Goal: Use online tool/utility: Utilize a website feature to perform a specific function

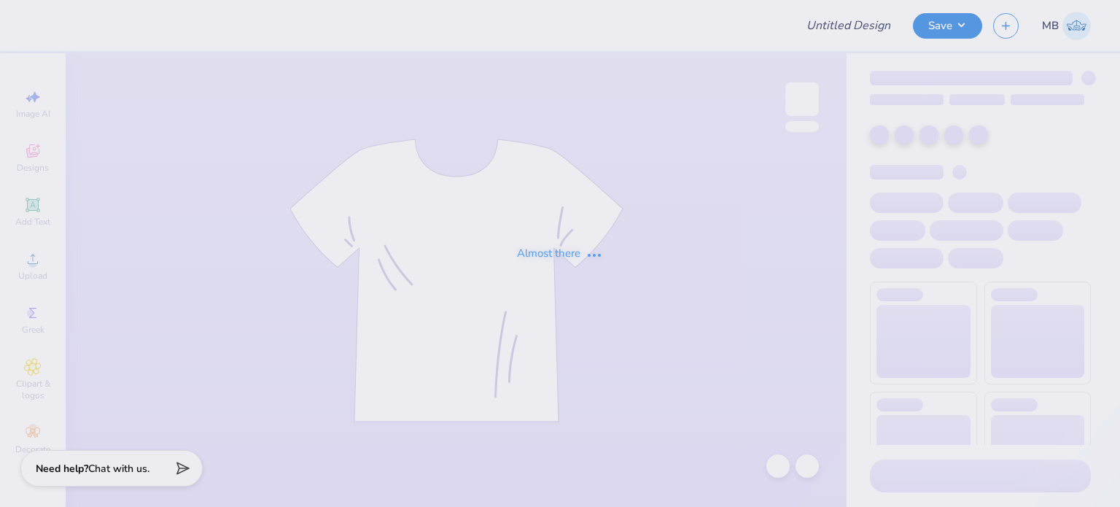
type input "DSP RUSH F25"
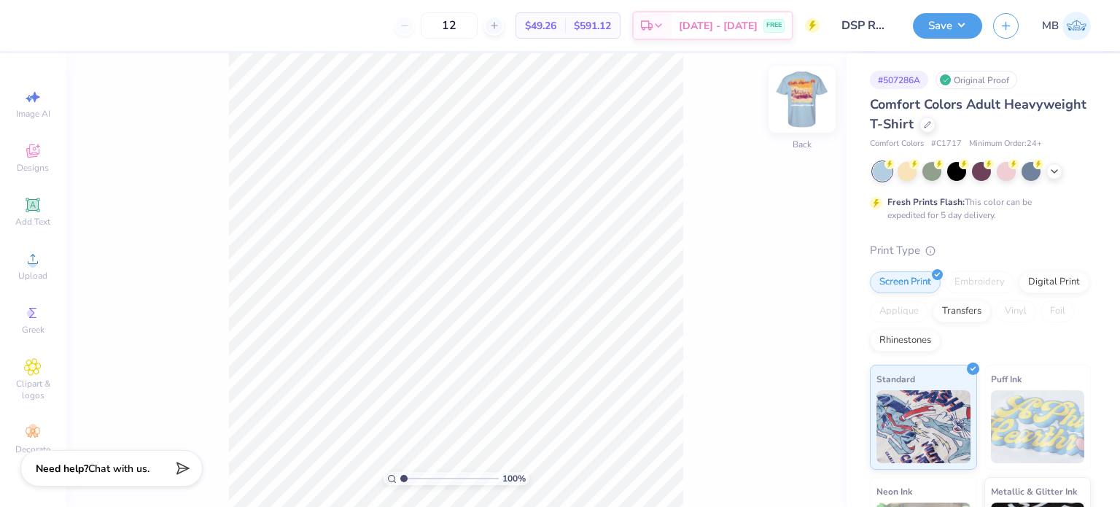
click at [796, 105] on img at bounding box center [802, 99] width 58 height 58
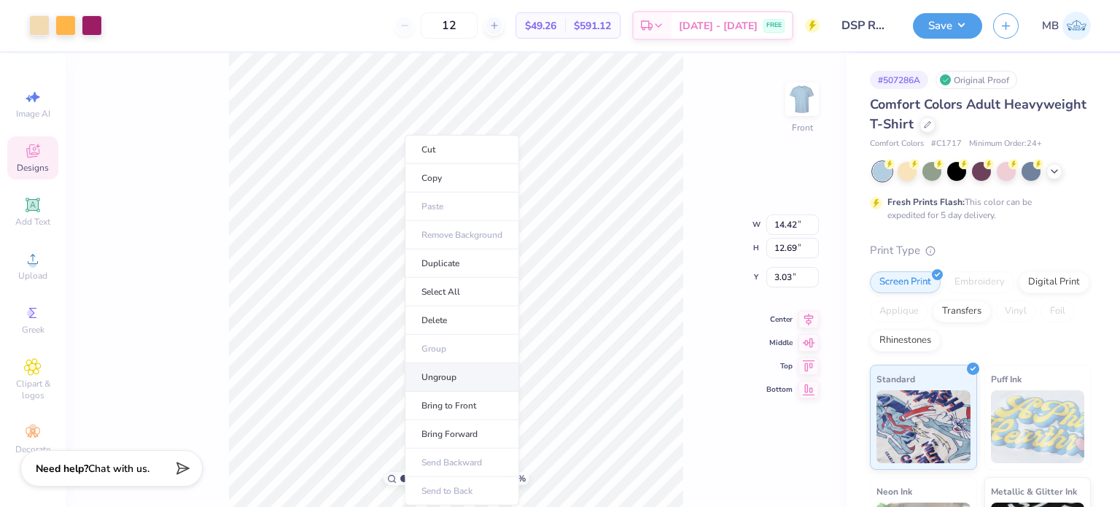
click at [450, 381] on li "Ungroup" at bounding box center [462, 377] width 114 height 28
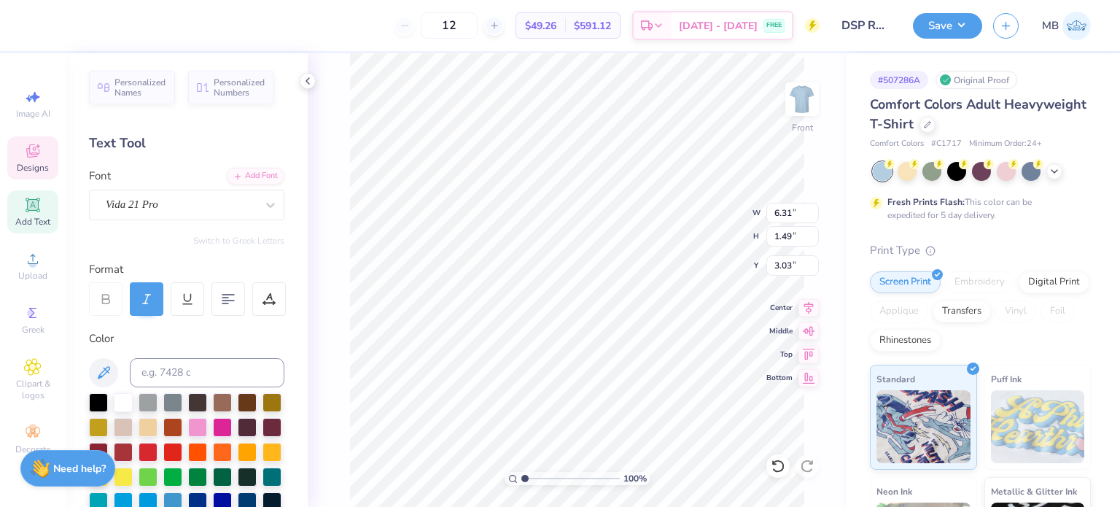
scroll to position [12, 4]
type textarea "Fall Recruitment 2025"
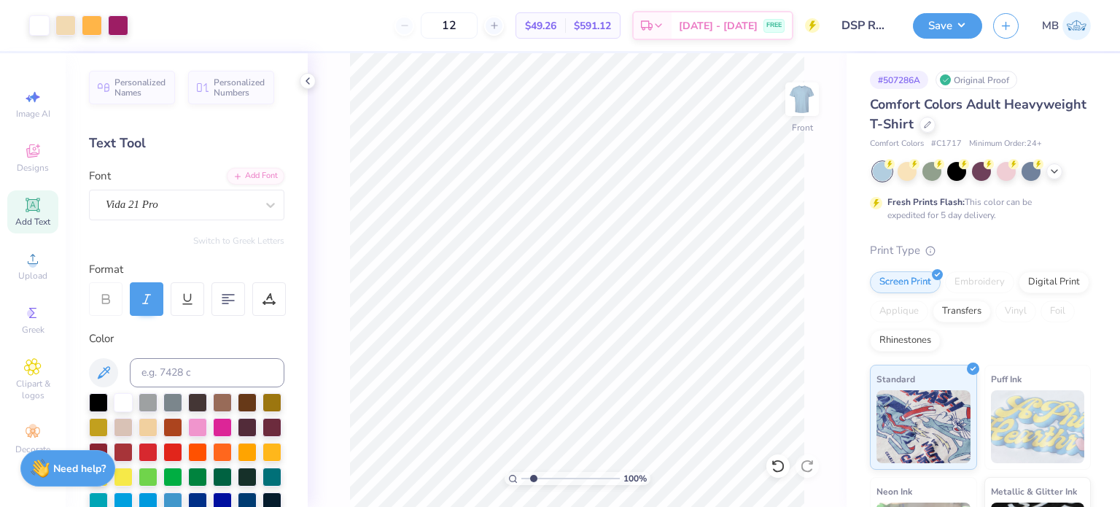
drag, startPoint x: 523, startPoint y: 480, endPoint x: 533, endPoint y: 480, distance: 10.2
type input "1.87"
click at [533, 480] on input "range" at bounding box center [570, 478] width 98 height 13
type input "6.65"
type input "1.24"
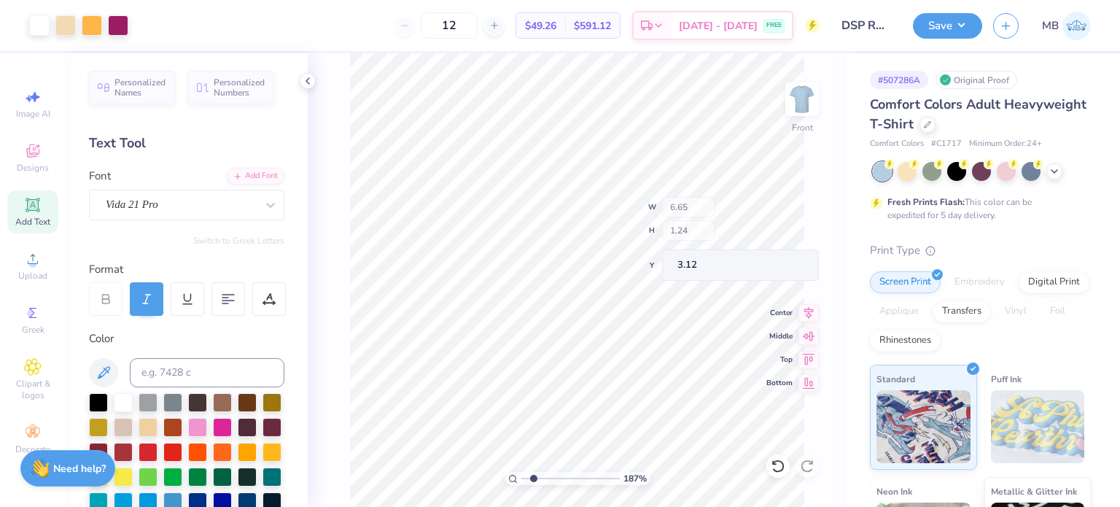
type input "3.12"
type input "3.17"
click at [958, 31] on button "Save" at bounding box center [947, 24] width 69 height 26
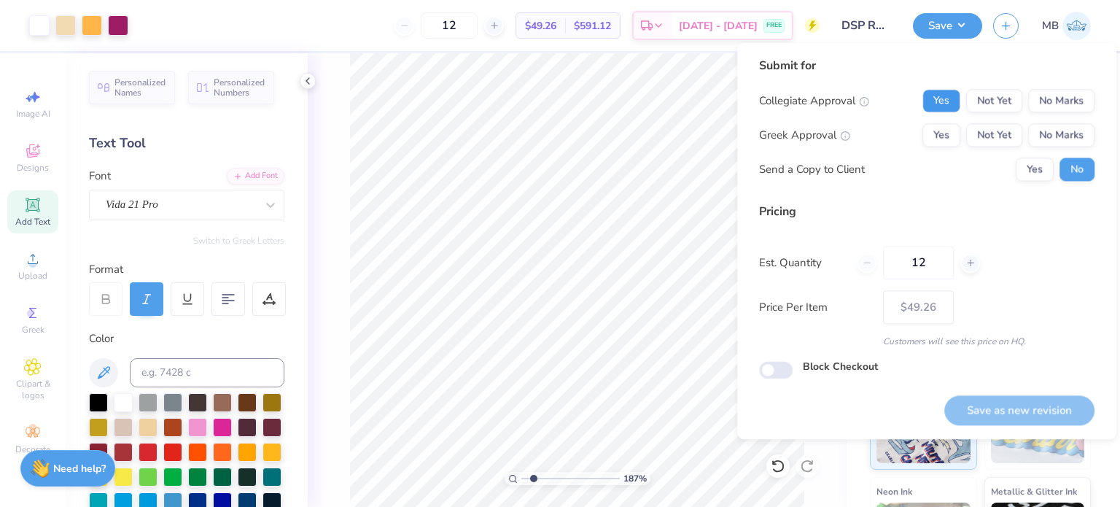
click at [939, 106] on button "Yes" at bounding box center [941, 100] width 38 height 23
click at [1047, 94] on button "No Marks" at bounding box center [1061, 100] width 66 height 23
click at [934, 132] on button "Yes" at bounding box center [941, 134] width 38 height 23
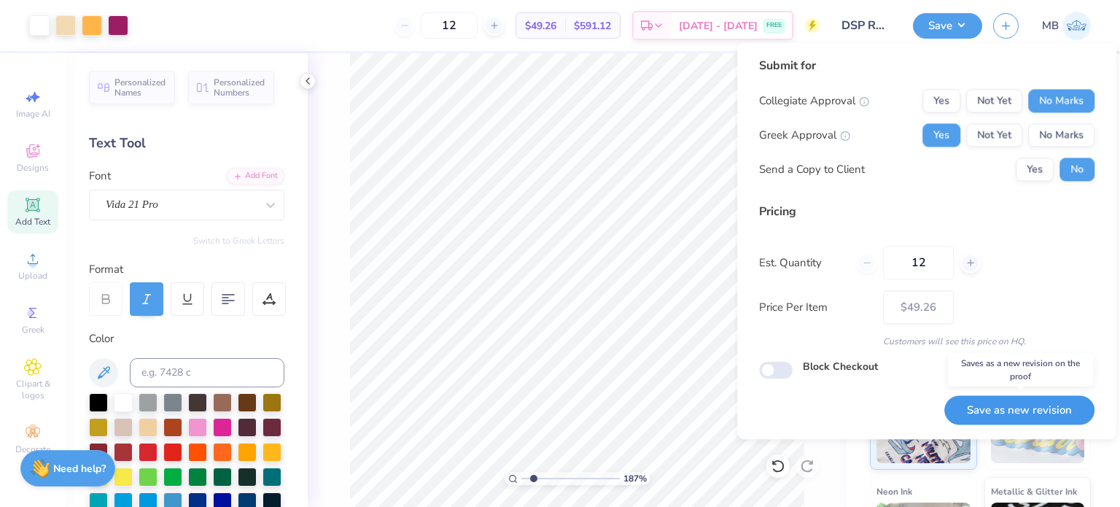
click at [1021, 410] on button "Save as new revision" at bounding box center [1019, 410] width 150 height 30
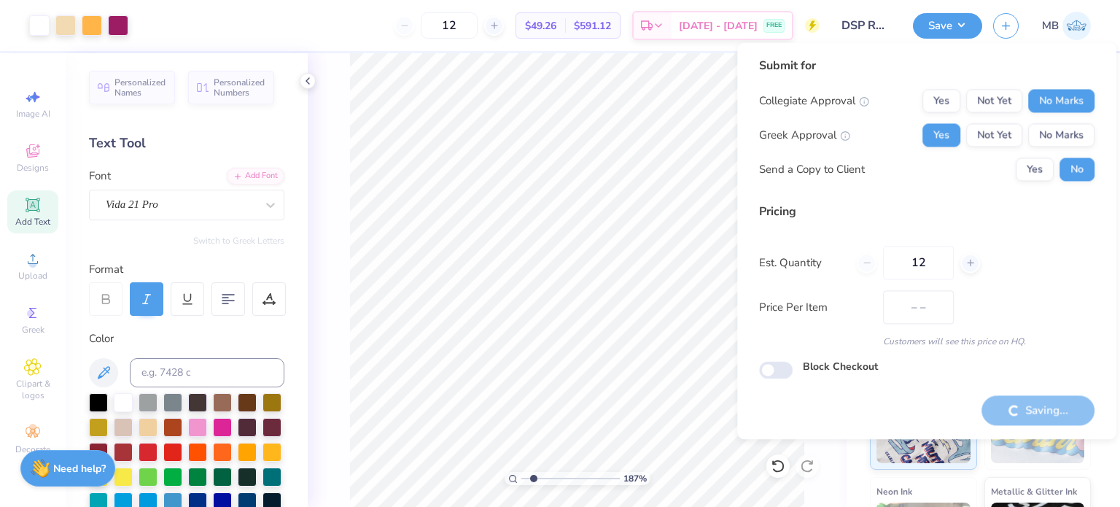
type input "$49.26"
